Goal: Find specific page/section: Find specific page/section

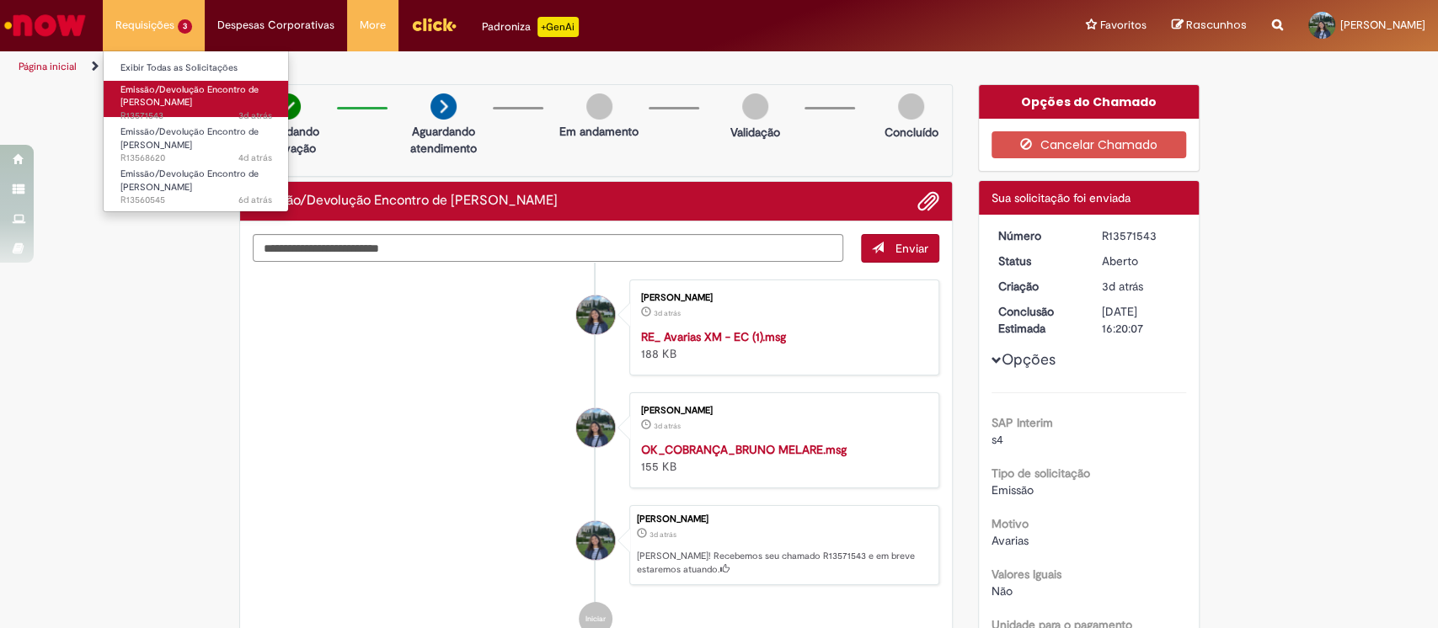
click at [169, 96] on span "Emissão/Devolução Encontro de Contas Fornecedor" at bounding box center [189, 96] width 138 height 26
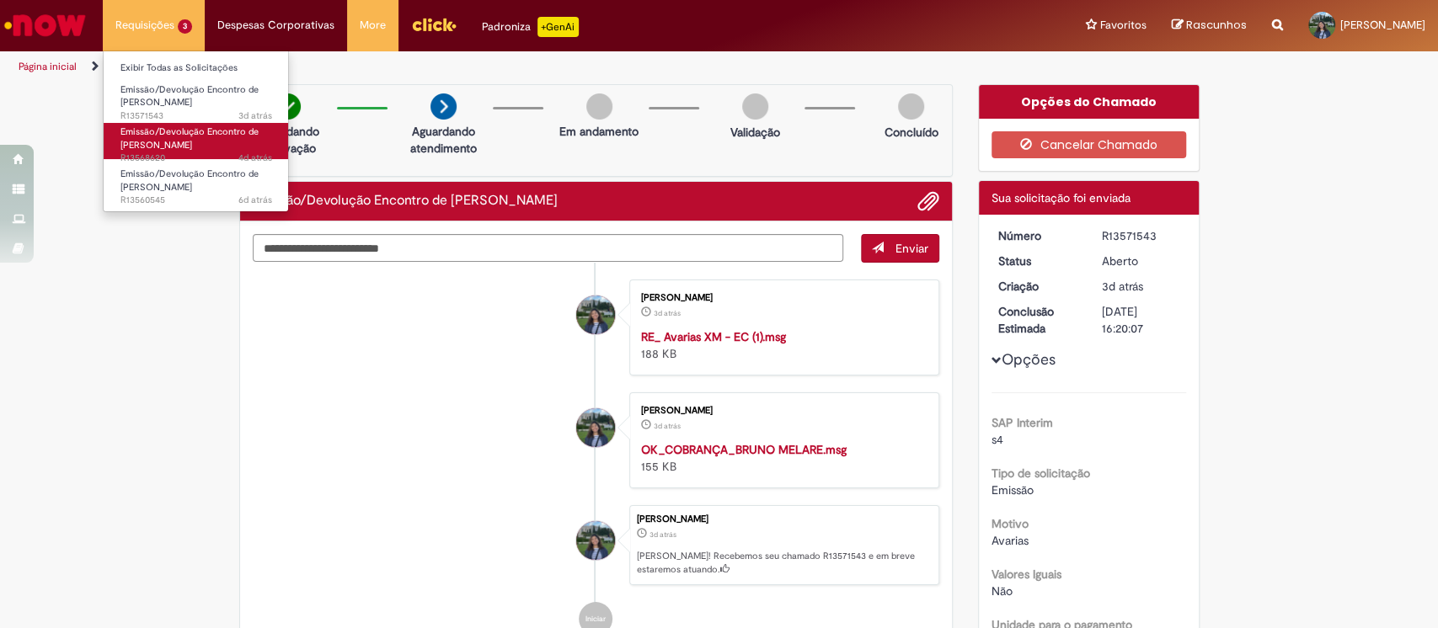
click at [195, 138] on span "Emissão/Devolução Encontro de Contas Fornecedor" at bounding box center [189, 139] width 138 height 26
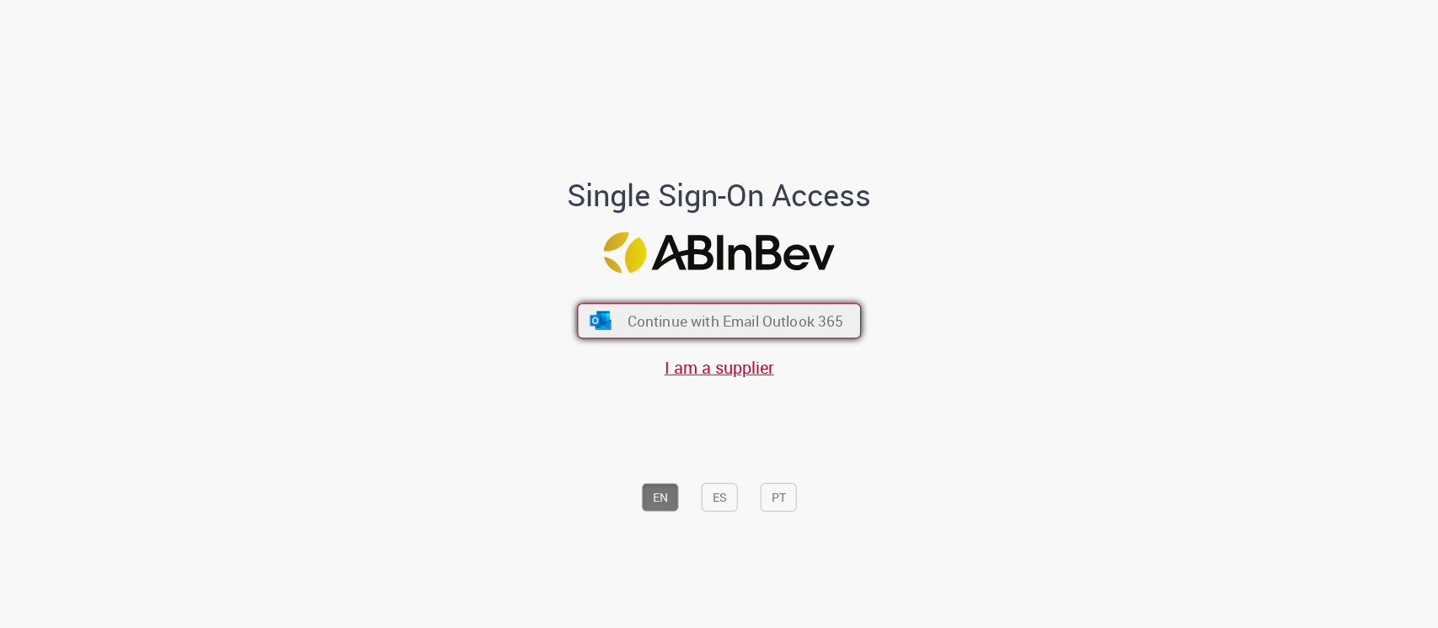
click at [708, 320] on span "Continue with Email Outlook 365" at bounding box center [735, 320] width 216 height 19
click at [685, 319] on span "Continue with Email Outlook 365" at bounding box center [735, 320] width 216 height 19
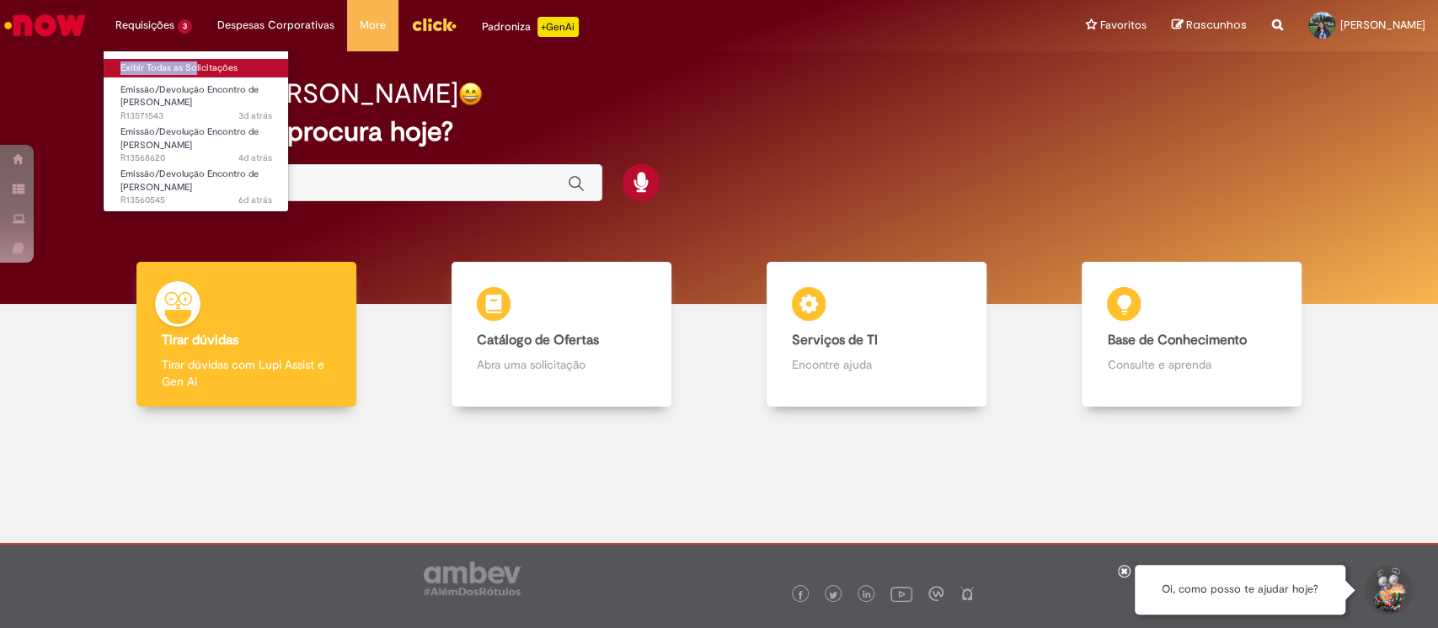
drag, startPoint x: 189, startPoint y: 38, endPoint x: 189, endPoint y: 61, distance: 22.7
click at [189, 51] on li "Requisições 3 Exibir Todas as Solicitações Emissão/Devolução Encontro de Contas…" at bounding box center [154, 25] width 102 height 51
click at [189, 61] on link "Exibir Todas as Solicitações" at bounding box center [196, 68] width 185 height 19
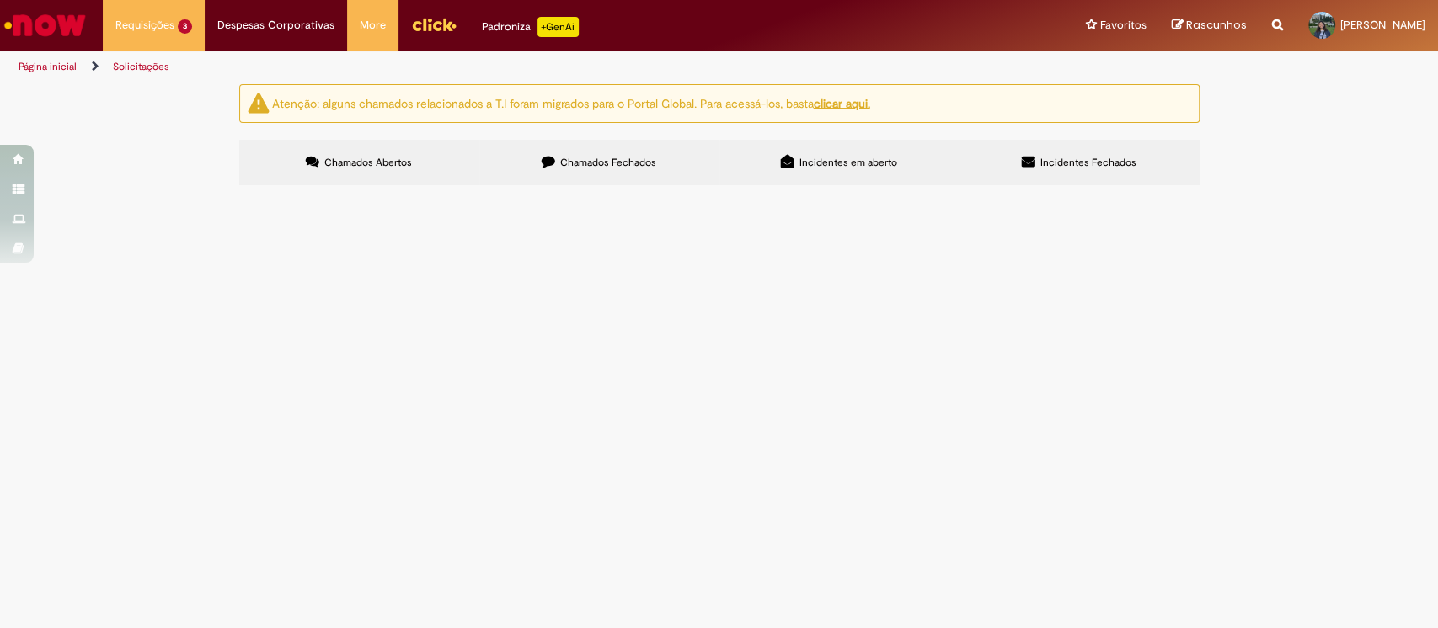
click at [649, 182] on label "Chamados Fechados" at bounding box center [599, 162] width 240 height 45
click at [0, 0] on span "Oi, meu período aquisitivo está fechado mas preciso itrar mais 10 dias esse ano…" at bounding box center [0, 0] width 0 height 0
click at [0, 0] on td "Férias de Funcionários" at bounding box center [0, 0] width 0 height 0
click at [0, 0] on span "Férias de Funcionários" at bounding box center [0, 0] width 0 height 0
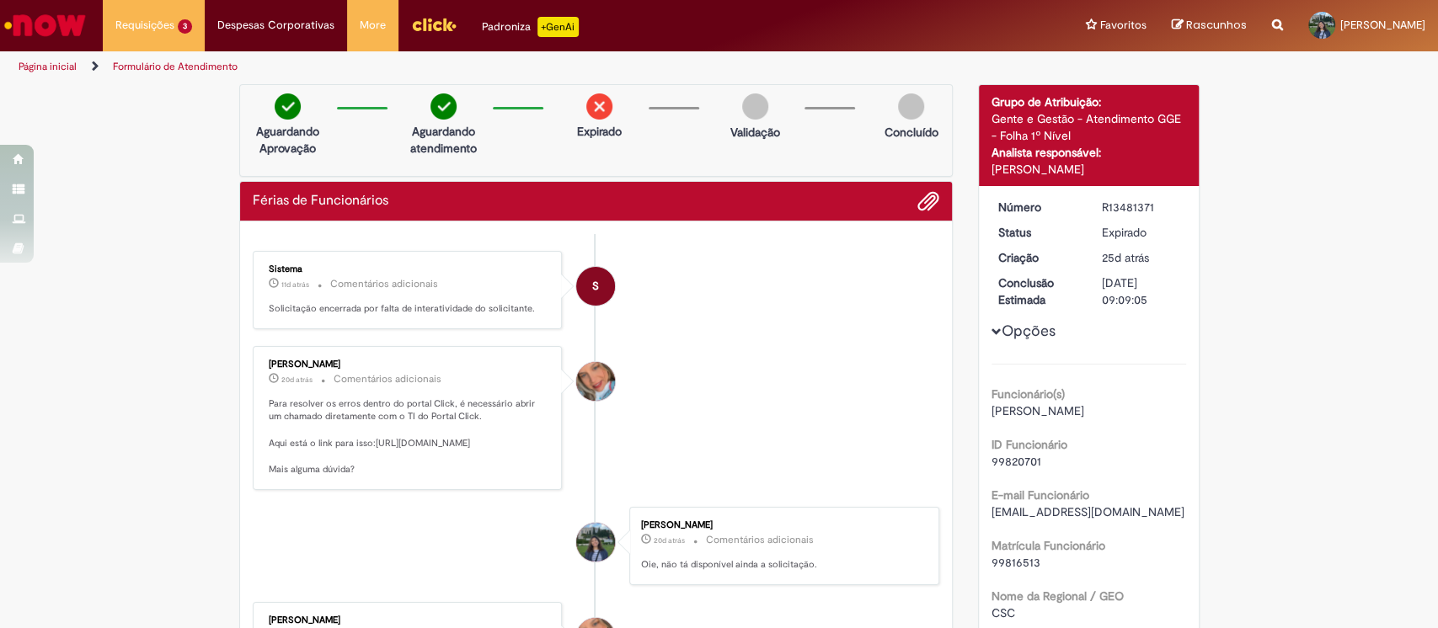
drag, startPoint x: 516, startPoint y: 473, endPoint x: 362, endPoint y: 442, distance: 157.1
click at [362, 442] on p "Para resolver os erros dentro do portal Click, é necessário abrir um chamado di…" at bounding box center [409, 437] width 281 height 79
copy p "https://ambev.service-now.com/ambevnow?id=sc_cat_item&sys_id=45b16ac21b8e95104a…"
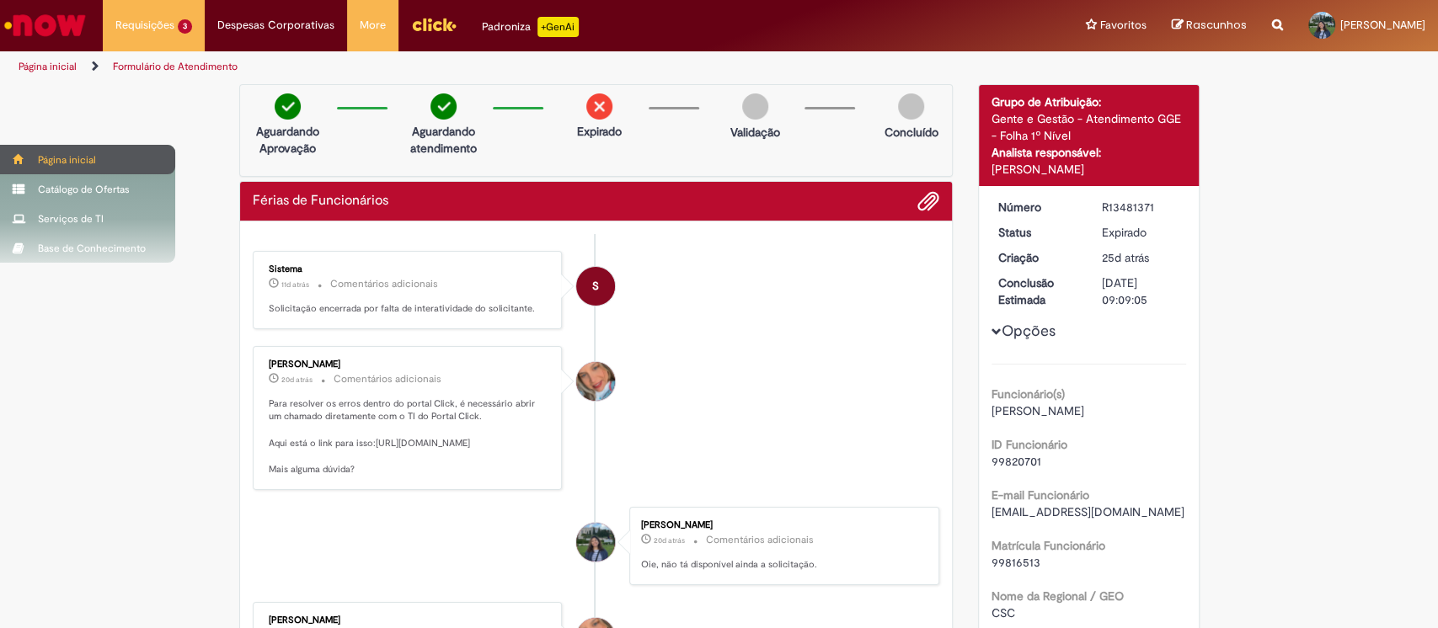
click at [14, 161] on span at bounding box center [19, 159] width 13 height 10
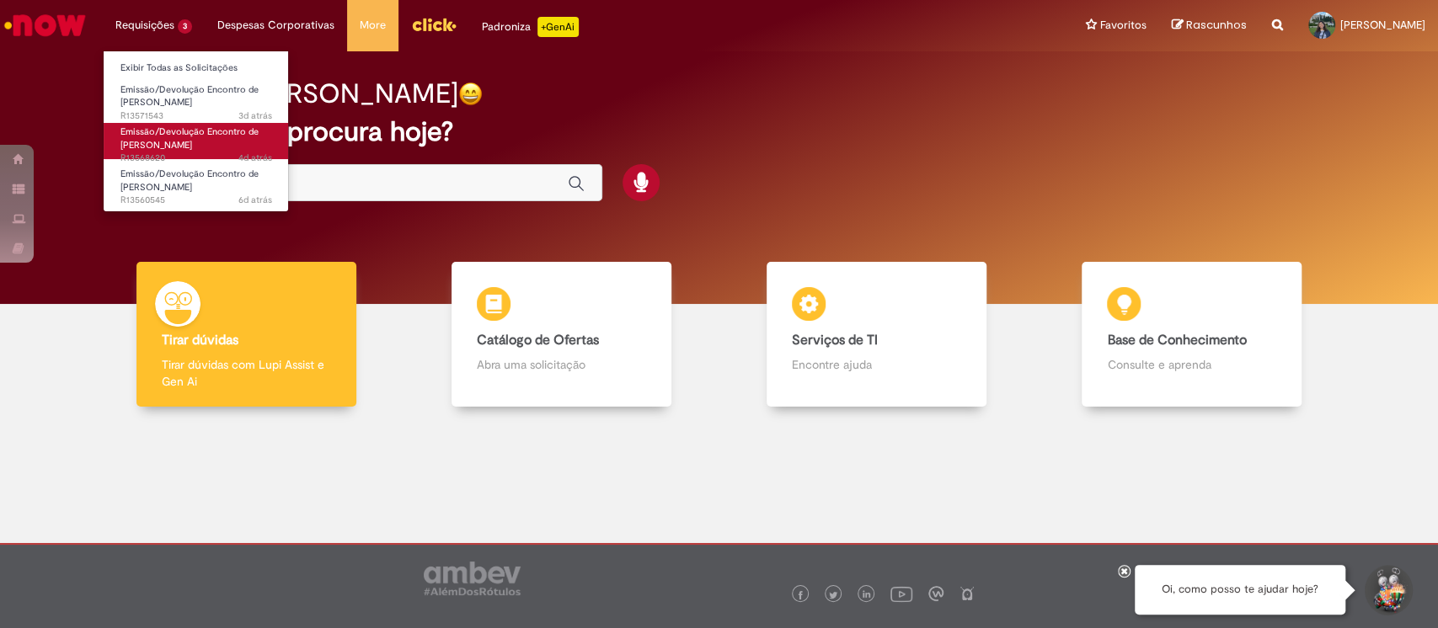
click at [190, 143] on span "Emissão/Devolução Encontro de Contas Fornecedor" at bounding box center [189, 139] width 138 height 26
